Goal: Find specific page/section: Find specific page/section

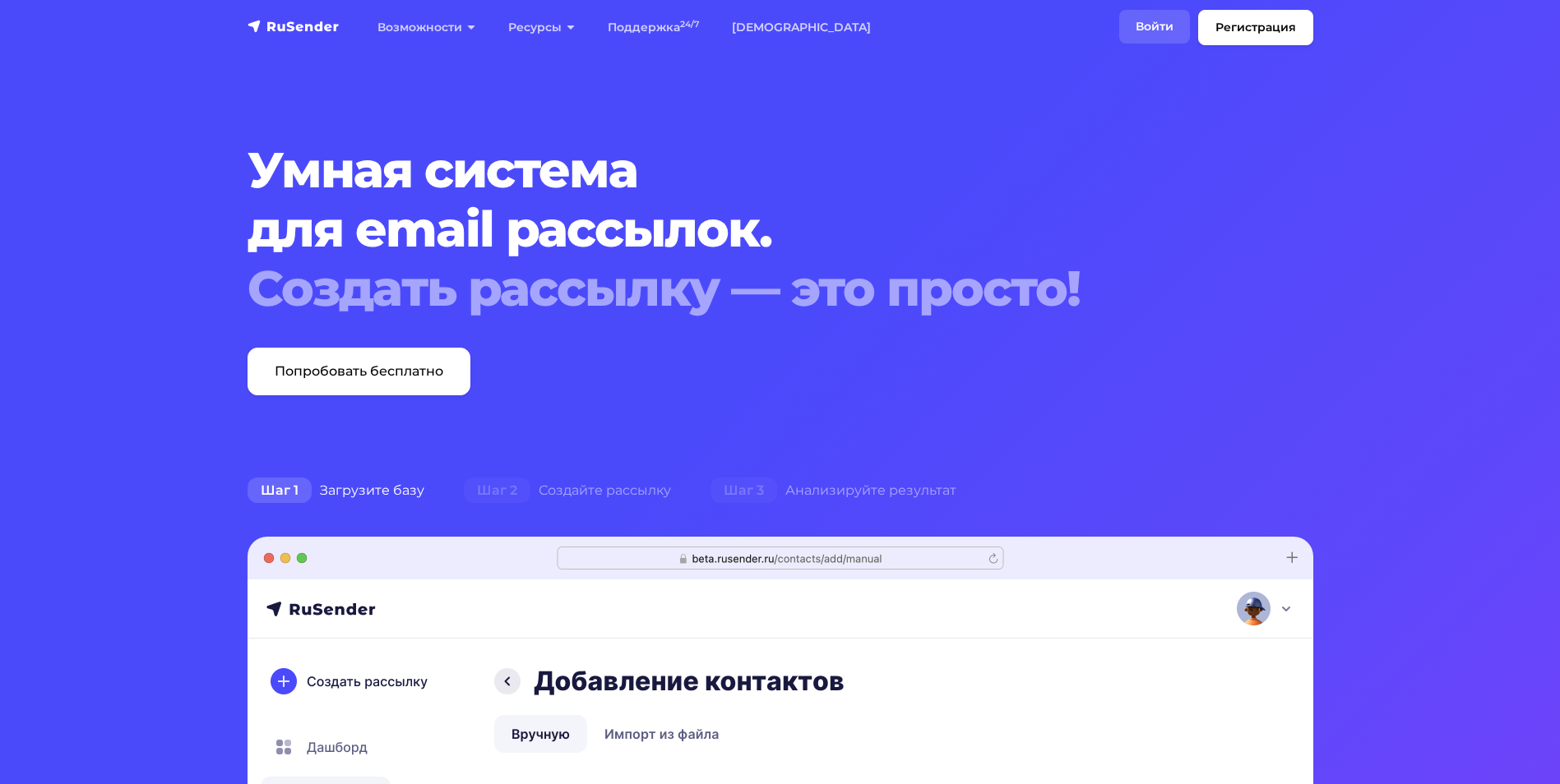
click at [1148, 22] on link "Войти" at bounding box center [1154, 27] width 71 height 34
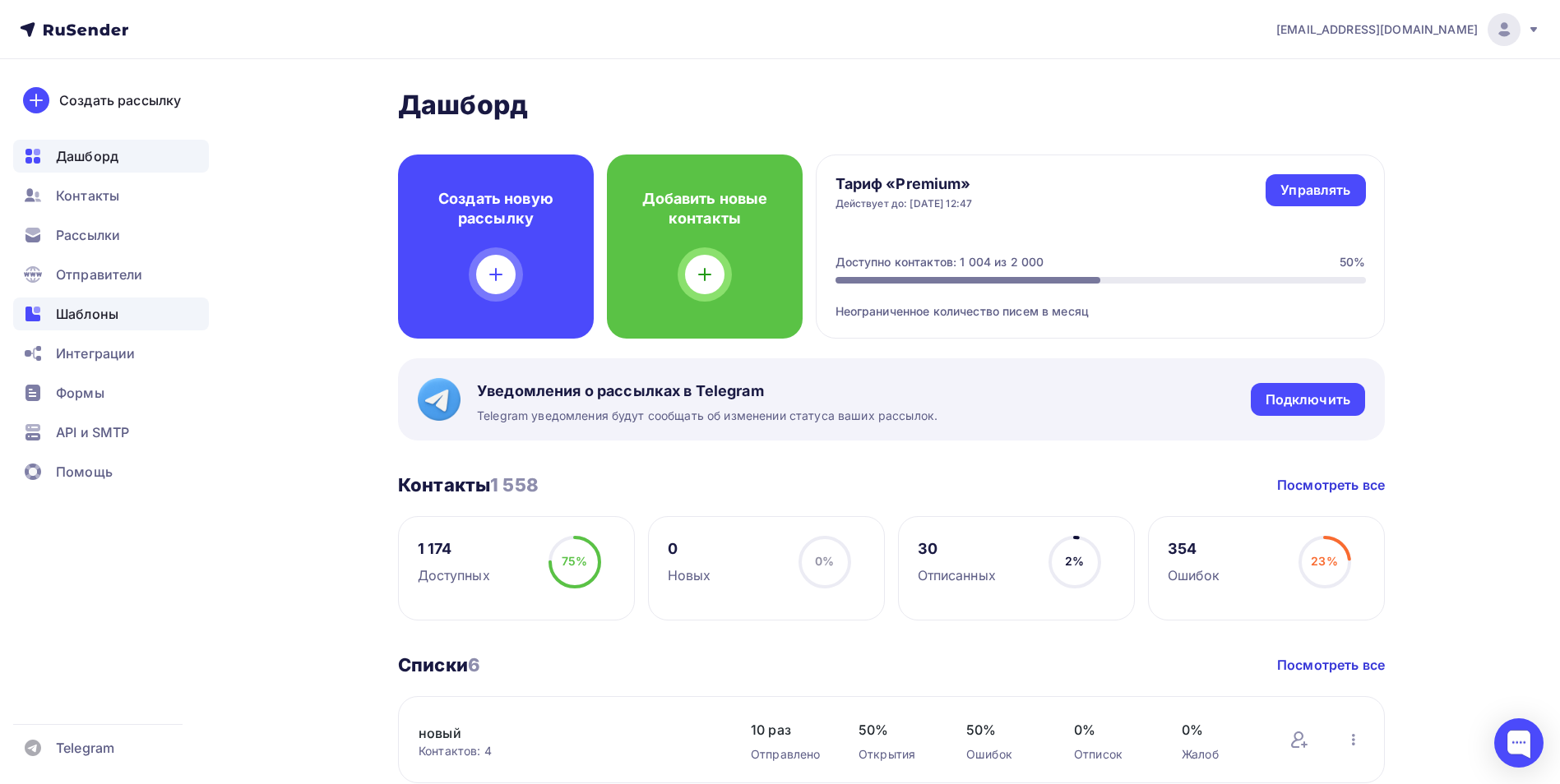
click at [94, 311] on span "Шаблоны" at bounding box center [87, 314] width 63 height 20
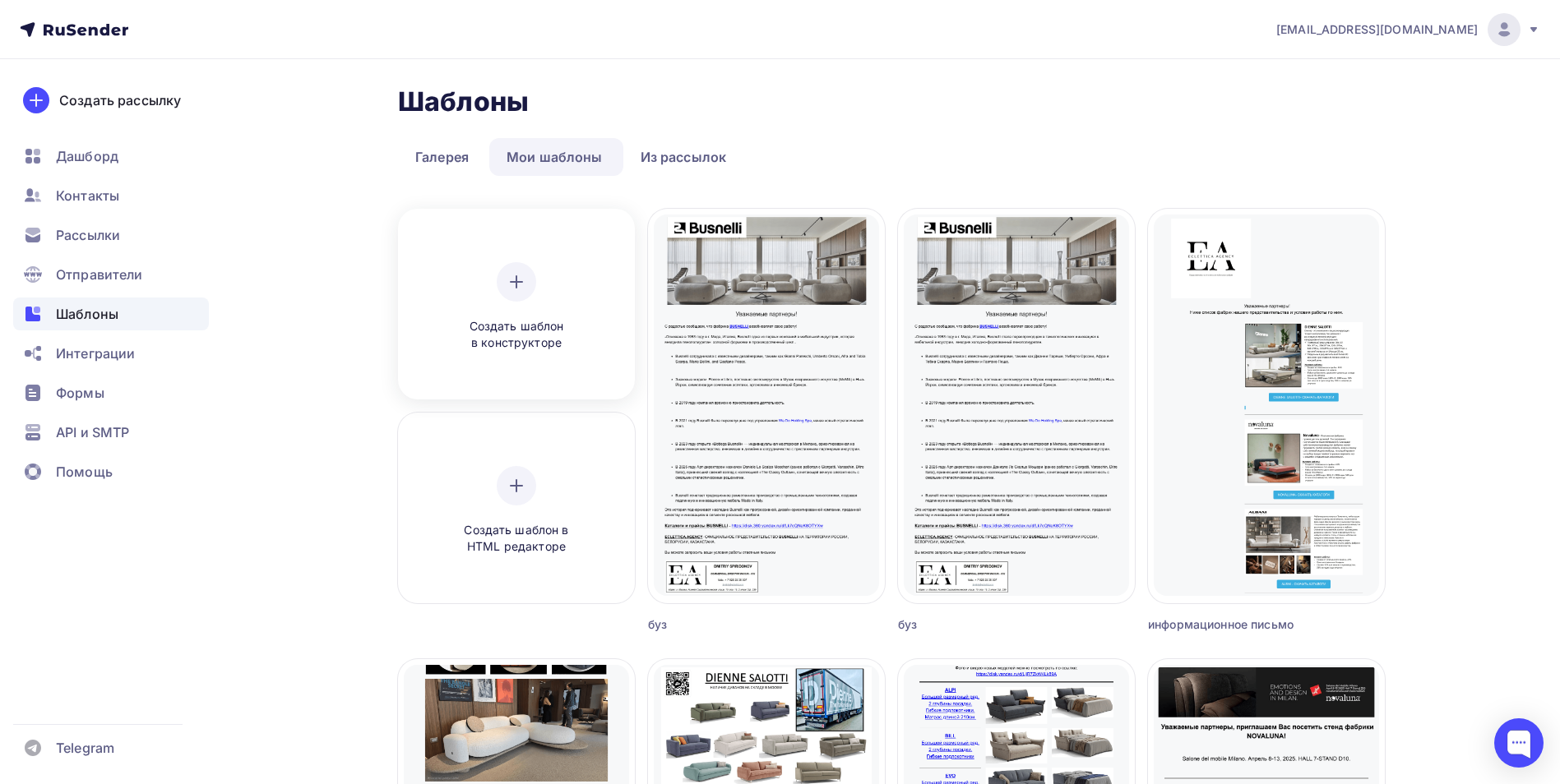
click at [520, 285] on icon at bounding box center [516, 282] width 20 height 20
